Goal: Transaction & Acquisition: Purchase product/service

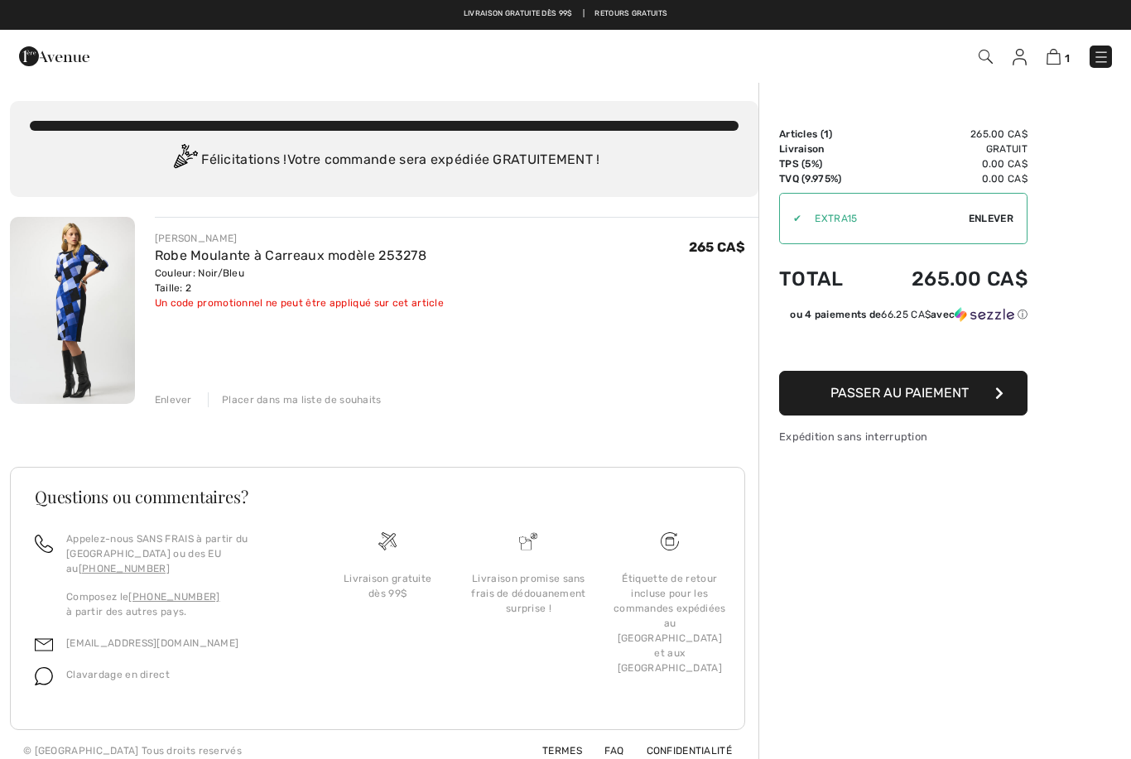
click at [917, 401] on span "Passer au paiement" at bounding box center [900, 393] width 138 height 16
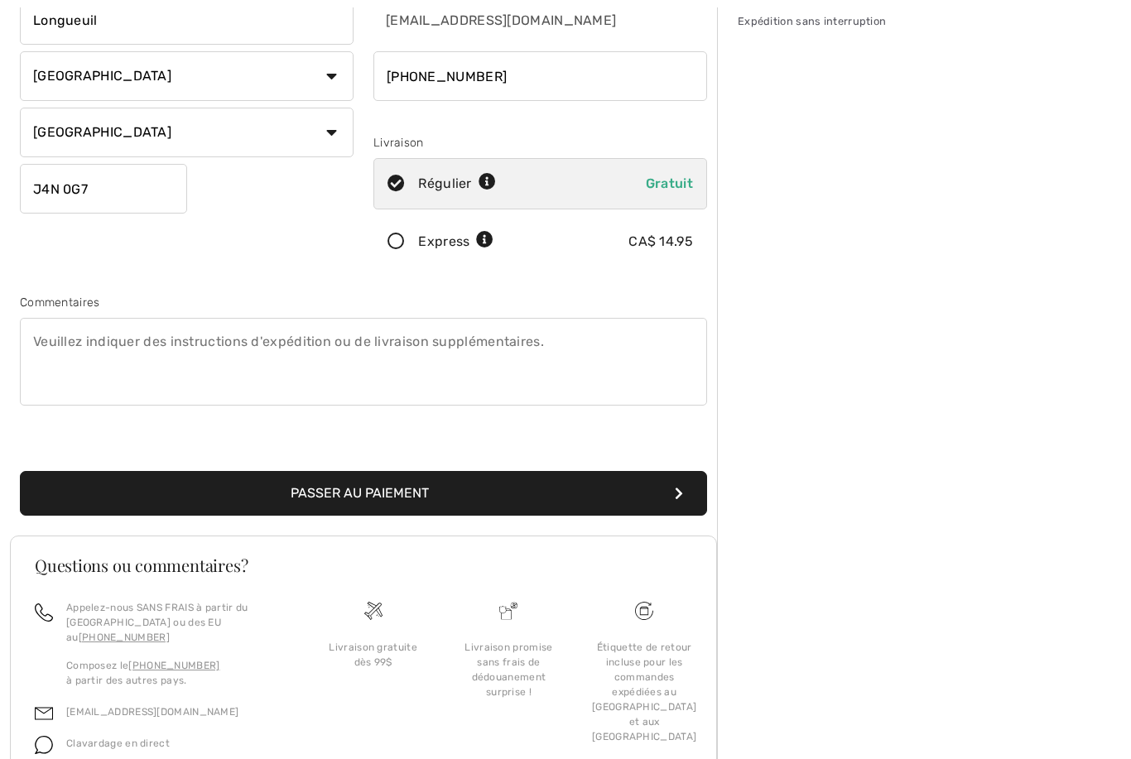
scroll to position [243, 0]
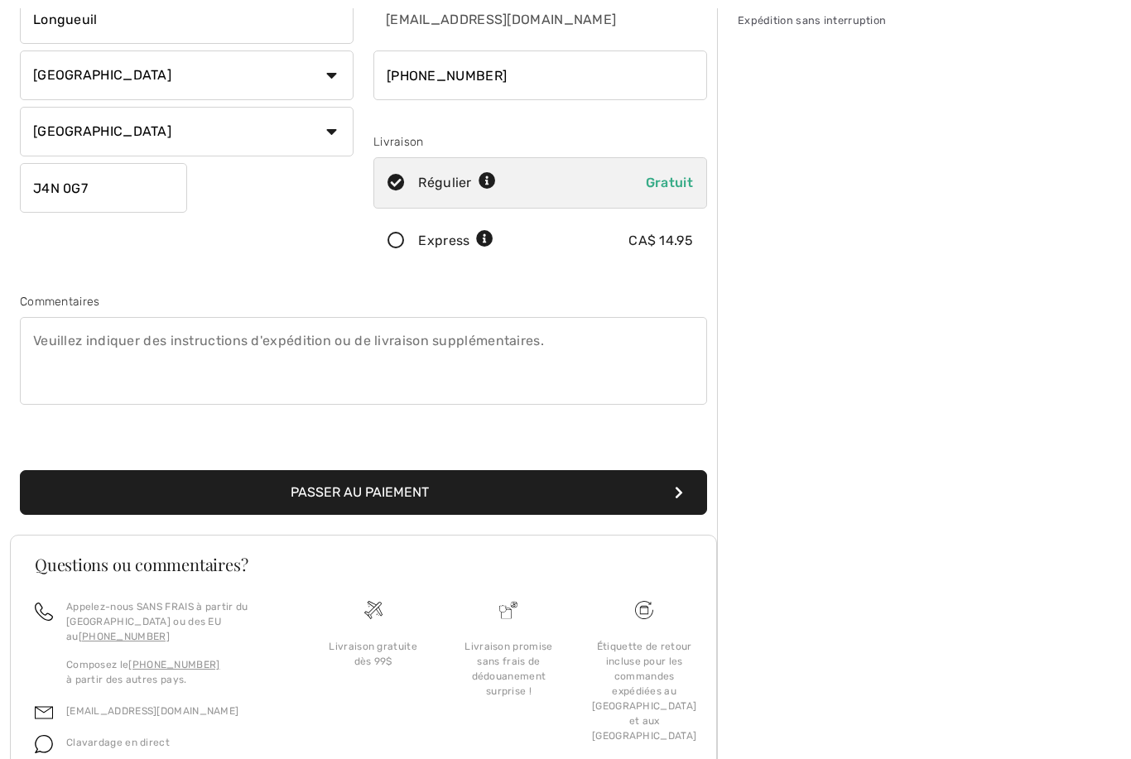
click at [417, 501] on button "Passer au paiement" at bounding box center [363, 492] width 687 height 45
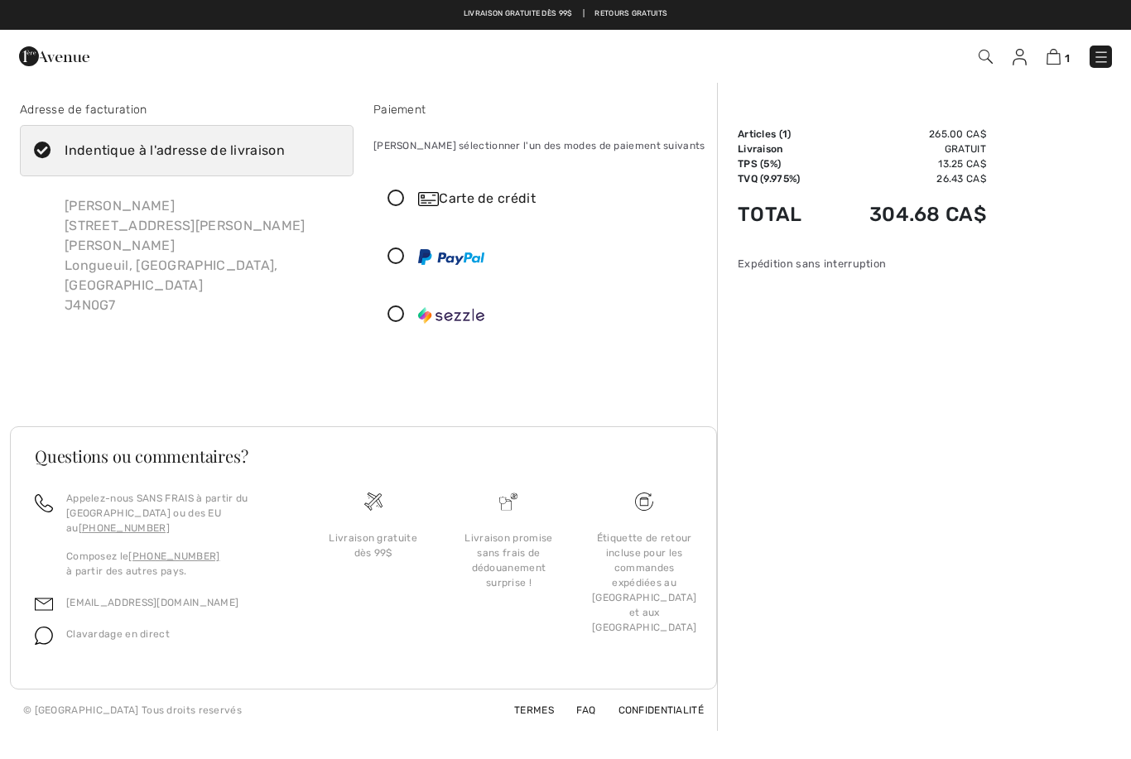
click at [393, 205] on icon at bounding box center [396, 198] width 44 height 17
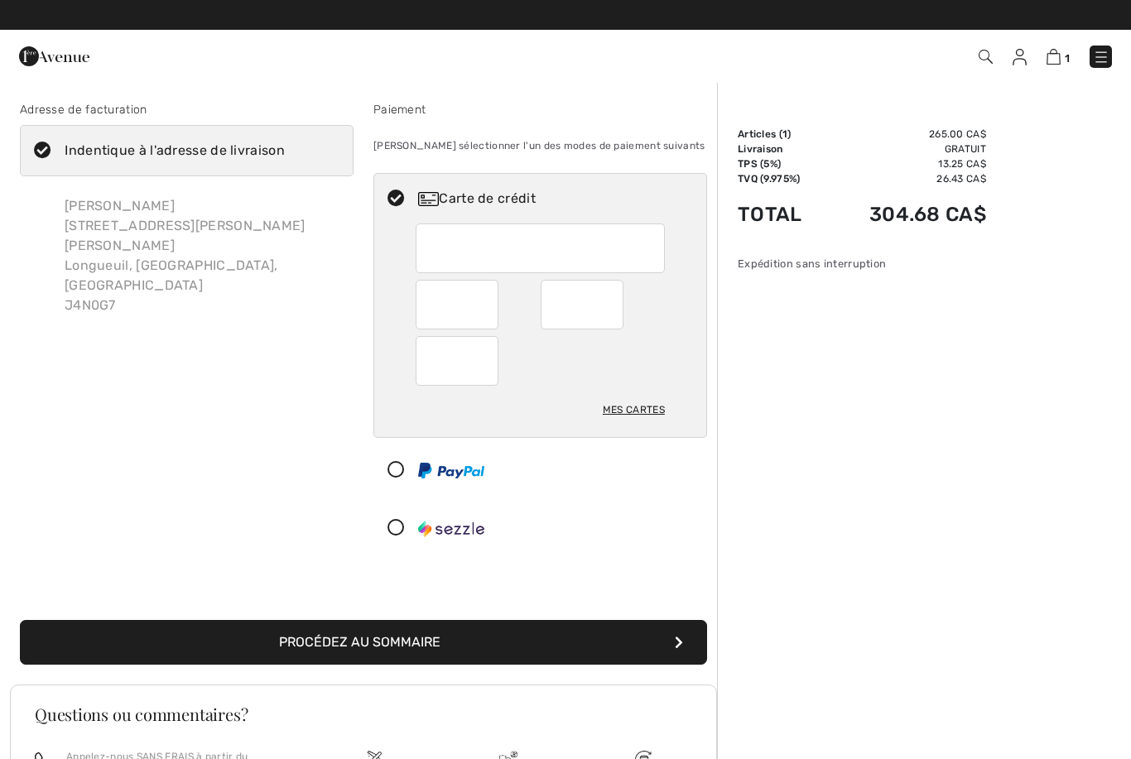
click at [400, 645] on button "Procédez au sommaire" at bounding box center [363, 642] width 687 height 45
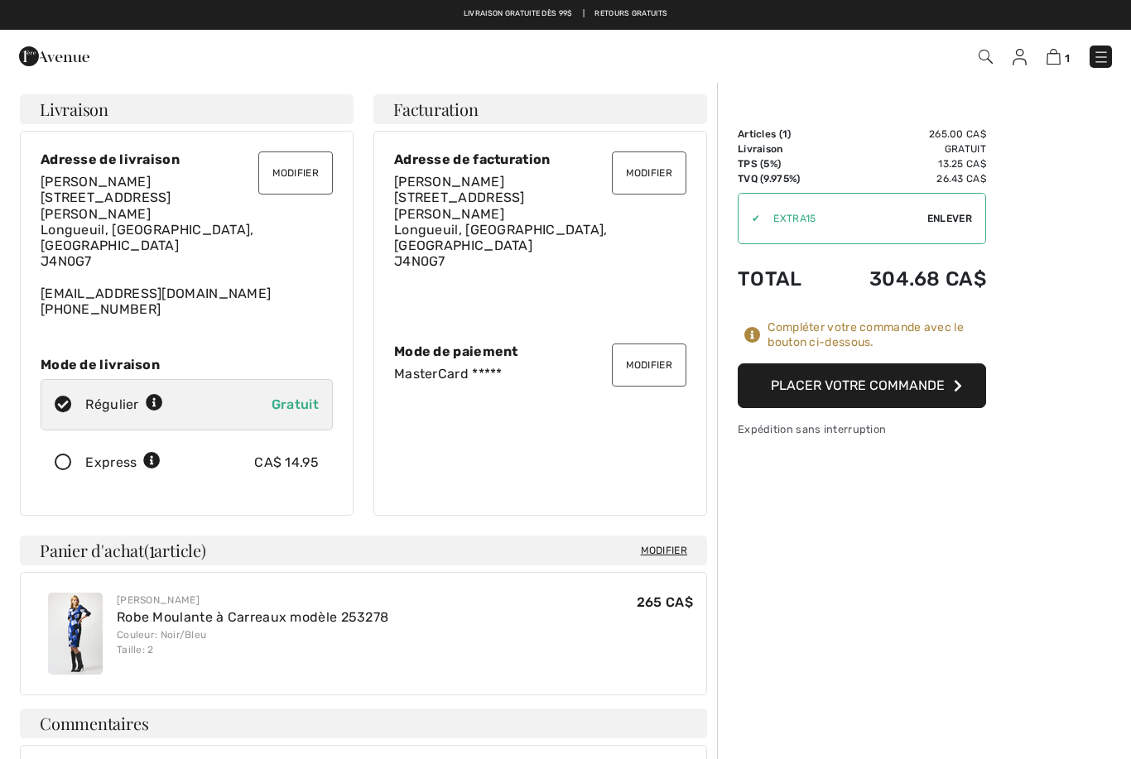
click at [1017, 61] on img at bounding box center [1020, 57] width 14 height 17
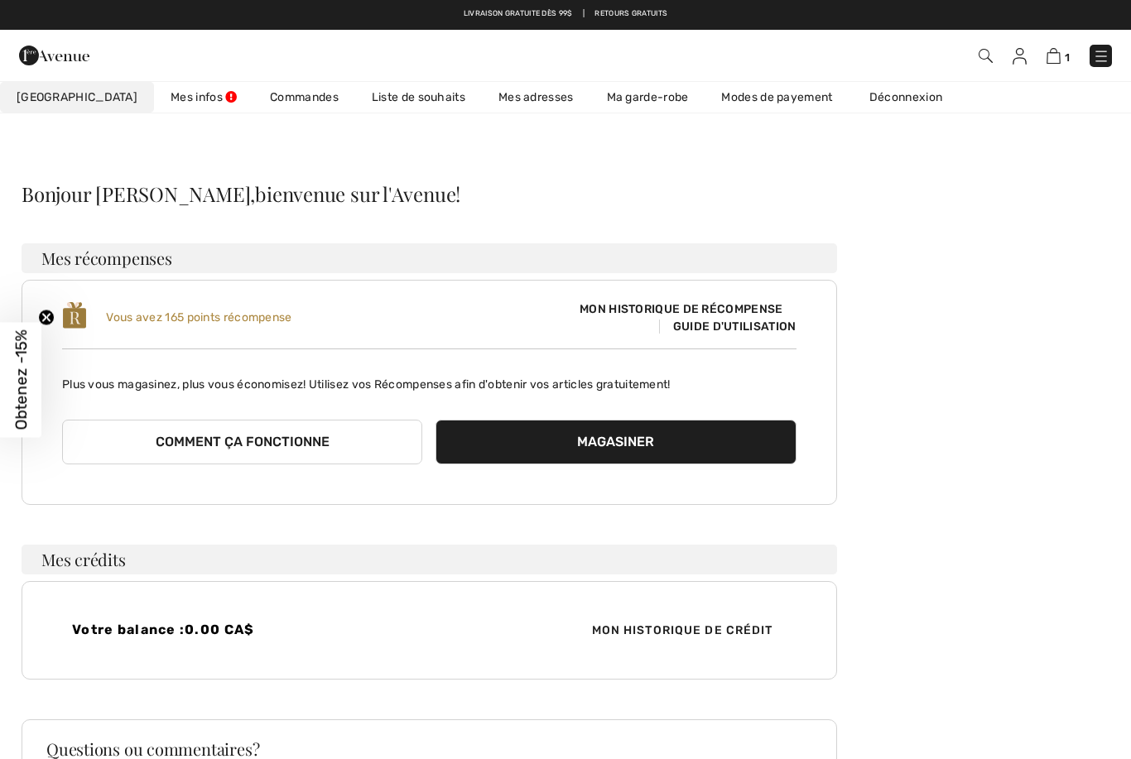
click at [1016, 61] on img at bounding box center [1020, 56] width 14 height 17
click at [1022, 58] on img at bounding box center [1020, 56] width 14 height 17
click at [875, 99] on link "Déconnexion" at bounding box center [914, 97] width 123 height 31
